Goal: Task Accomplishment & Management: Use online tool/utility

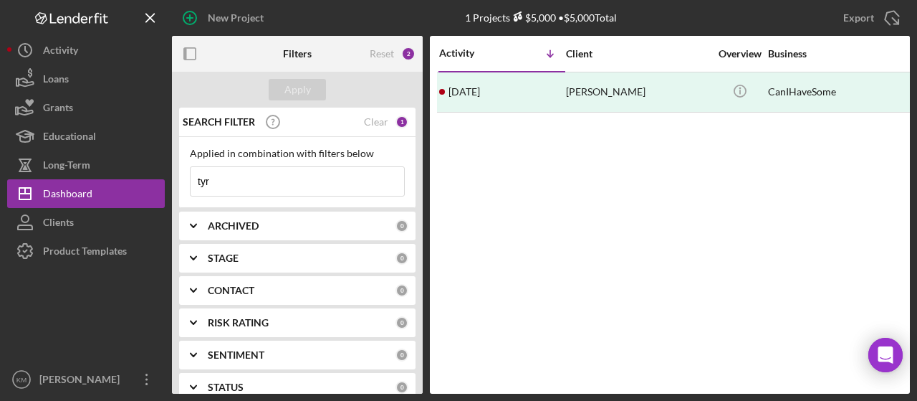
click at [298, 174] on input "tyr" at bounding box center [298, 181] width 214 height 29
click at [300, 172] on input "tyr" at bounding box center [298, 181] width 214 height 29
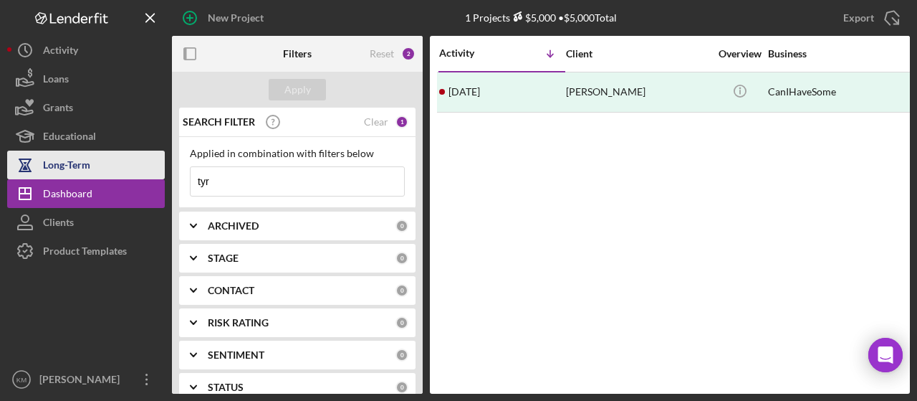
drag, startPoint x: 289, startPoint y: 181, endPoint x: 140, endPoint y: 166, distance: 149.1
click at [140, 166] on div "New Project 1 Projects $5,000 • $5,000 Total tyr Export Icon/Export Filters Res…" at bounding box center [458, 196] width 903 height 393
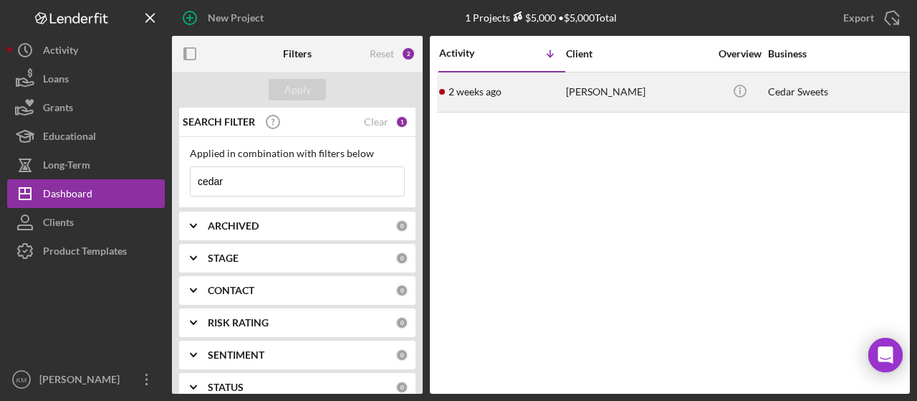
type input "cedar"
click at [466, 95] on time "2 weeks ago" at bounding box center [475, 91] width 53 height 11
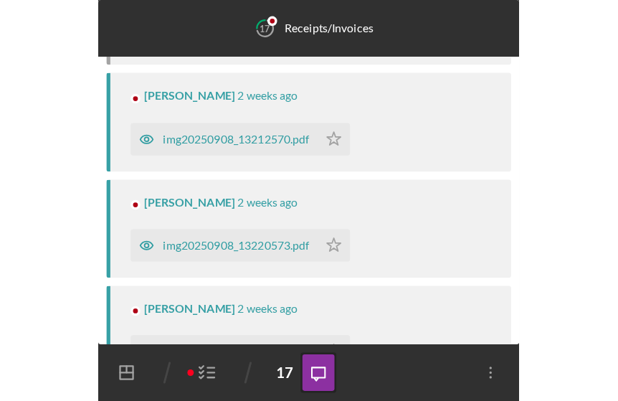
scroll to position [2288, 0]
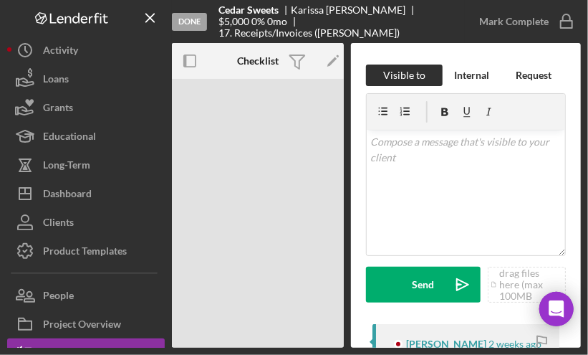
click at [0, 117] on div "Done Cedar Sweets [PERSON_NAME] $5,000 0 % 0 mo 17. Receipts/Invoices ([PERSON_…" at bounding box center [294, 177] width 588 height 355
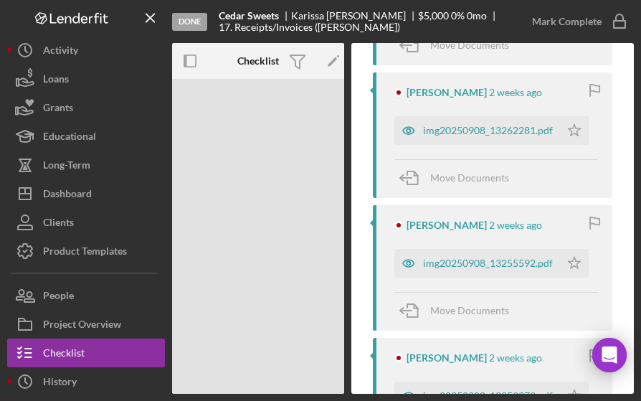
scroll to position [2089, 0]
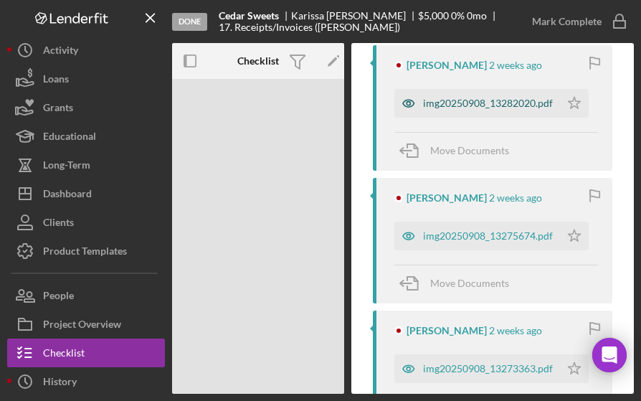
click at [504, 97] on div "img20250908_13282020.pdf" at bounding box center [488, 102] width 130 height 11
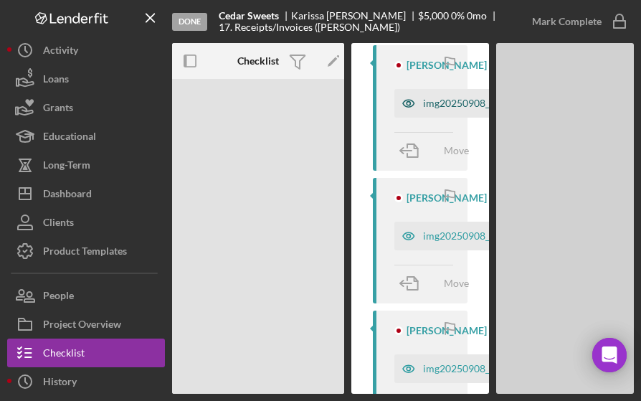
scroll to position [1577, 0]
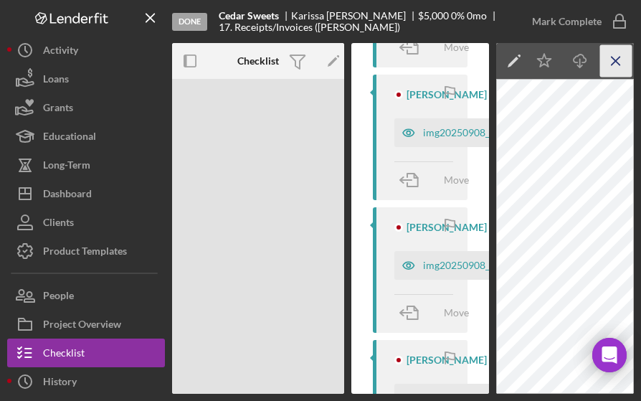
click at [621, 55] on icon "Icon/Menu Close" at bounding box center [616, 61] width 32 height 32
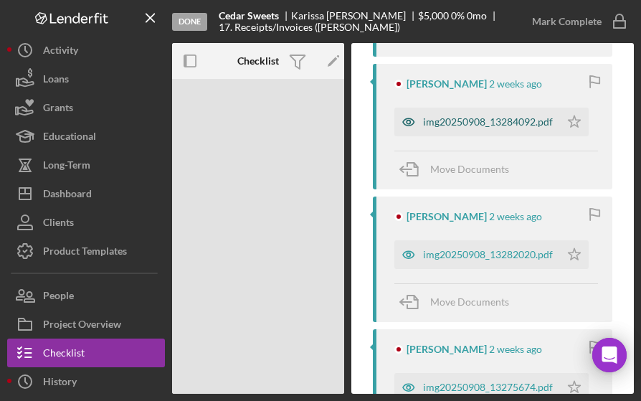
scroll to position [1187, 0]
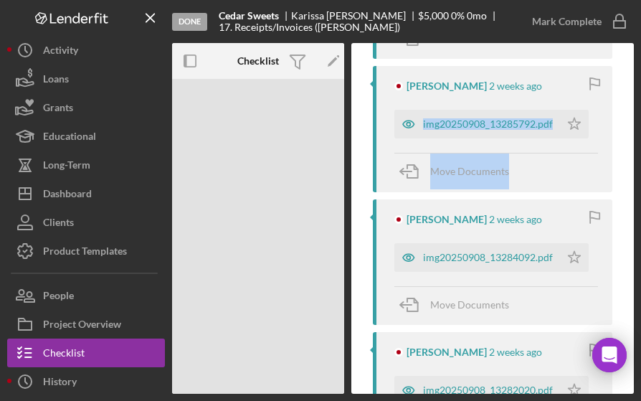
drag, startPoint x: 634, startPoint y: 171, endPoint x: 628, endPoint y: 72, distance: 99.1
click at [628, 72] on div "Done Cedar Sweets [PERSON_NAME] $5,000 0 % 0 mo 17. Receipts/Invoices ([PERSON_…" at bounding box center [320, 200] width 641 height 401
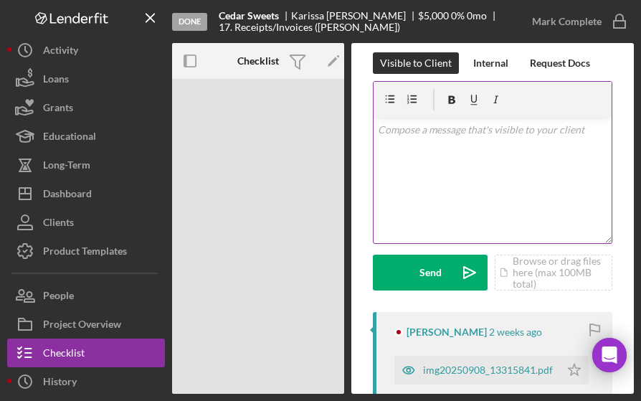
scroll to position [0, 0]
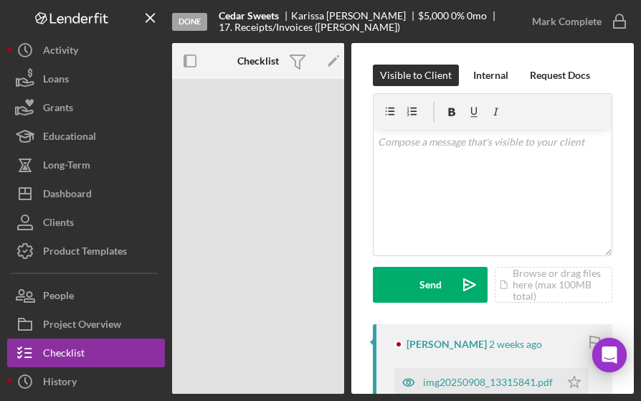
drag, startPoint x: 634, startPoint y: 63, endPoint x: 630, endPoint y: 80, distance: 16.9
click at [630, 80] on div "Done Cedar Sweets [PERSON_NAME] $5,000 0 % 0 mo 17. Receipts/Invoices ([PERSON_…" at bounding box center [320, 200] width 641 height 401
click at [197, 59] on icon "button" at bounding box center [190, 61] width 32 height 32
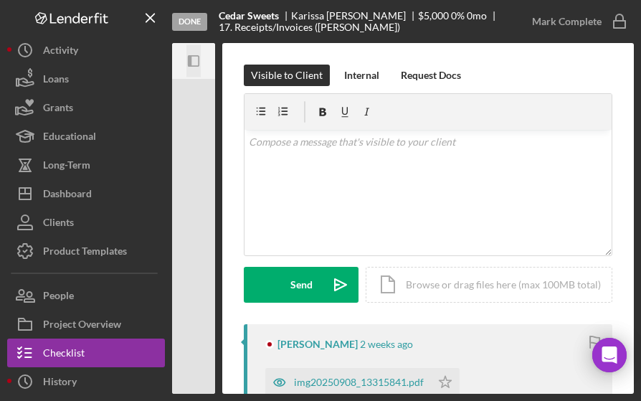
click at [191, 59] on icon "button" at bounding box center [190, 60] width 4 height 11
